Goal: Register for event/course

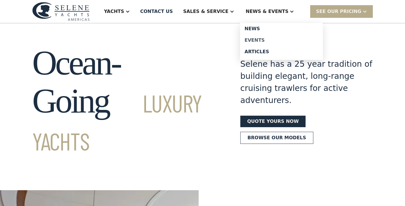
click at [263, 39] on div "Events" at bounding box center [282, 40] width 74 height 5
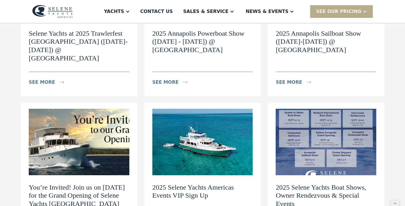
scroll to position [153, 0]
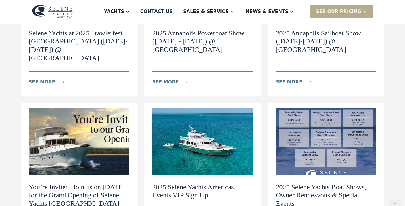
click at [222, 129] on img at bounding box center [202, 141] width 101 height 66
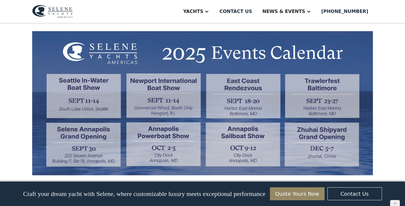
scroll to position [489, 0]
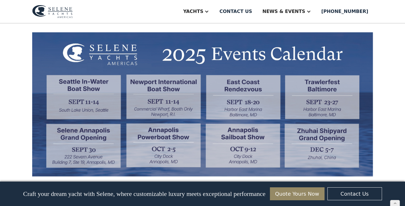
drag, startPoint x: 388, startPoint y: 50, endPoint x: 378, endPoint y: 53, distance: 10.6
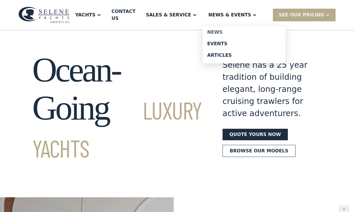
click at [225, 30] on div "News" at bounding box center [244, 32] width 74 height 5
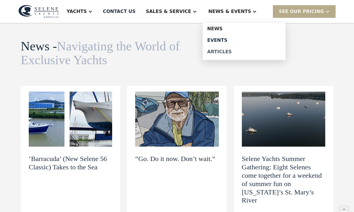
click at [228, 51] on div "Articles" at bounding box center [244, 51] width 74 height 5
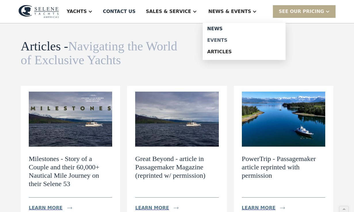
click at [230, 40] on div "Events" at bounding box center [244, 40] width 74 height 5
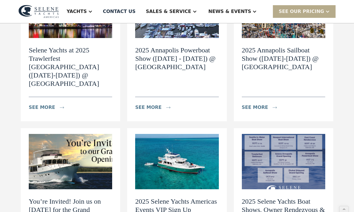
scroll to position [196, 0]
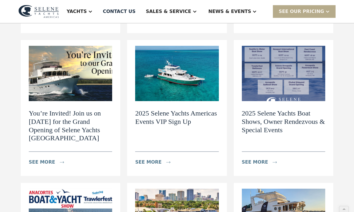
click at [163, 111] on h2 "2025 Selene Yachts Americas Events VIP Sign Up" at bounding box center [176, 117] width 83 height 17
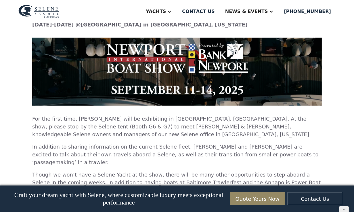
scroll to position [620, 0]
